Goal: Navigation & Orientation: Find specific page/section

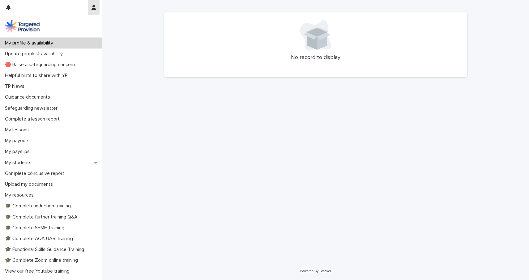
click at [95, 11] on button "button" at bounding box center [94, 7] width 12 height 15
click at [30, 55] on div at bounding box center [264, 140] width 529 height 280
click at [22, 55] on p "Update profile & availability" at bounding box center [34, 54] width 65 height 6
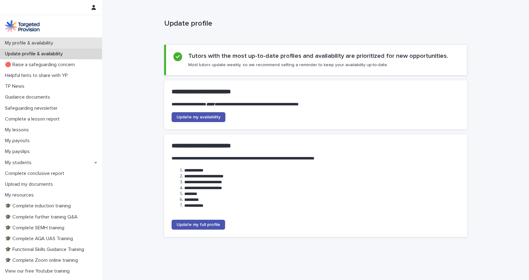
click at [27, 44] on p "My profile & availability" at bounding box center [30, 43] width 56 height 6
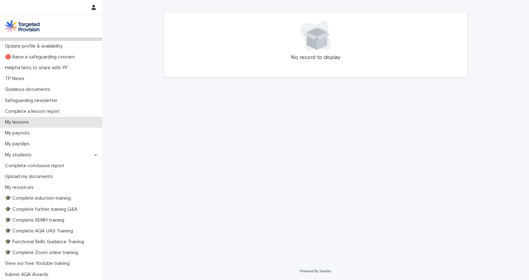
scroll to position [10, 0]
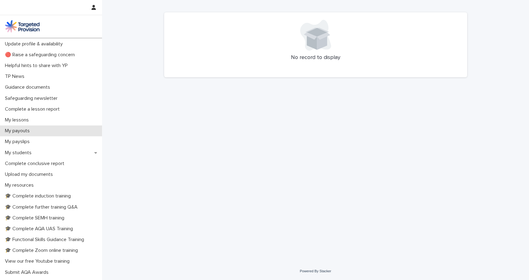
click at [30, 130] on p "My payouts" at bounding box center [18, 131] width 32 height 6
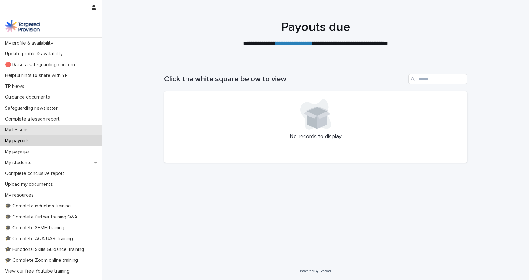
click at [19, 133] on div "My lessons" at bounding box center [51, 130] width 102 height 11
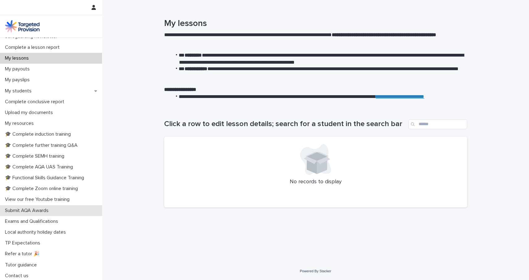
scroll to position [71, 0]
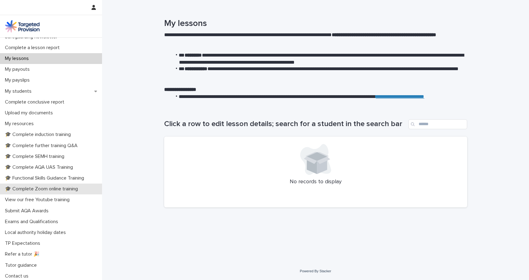
click at [49, 186] on p "🎓 Complete Zoom online training" at bounding box center [42, 189] width 80 height 6
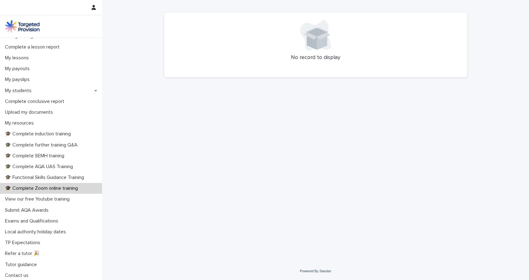
scroll to position [71, 0]
